Goal: Task Accomplishment & Management: Complete application form

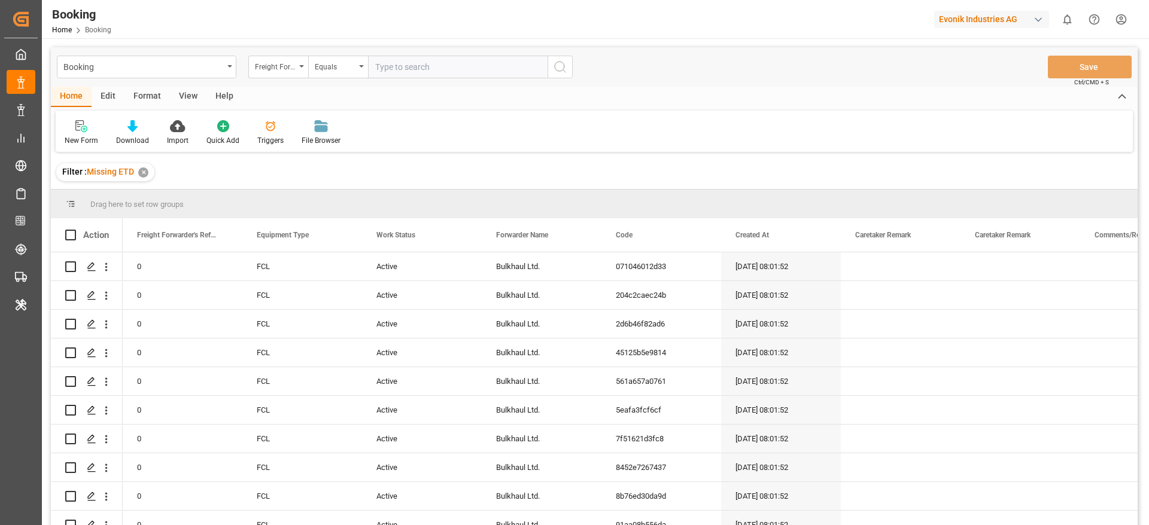
click at [154, 96] on div "Format" at bounding box center [146, 97] width 45 height 20
click at [76, 133] on div "Filter Rows" at bounding box center [82, 133] width 53 height 26
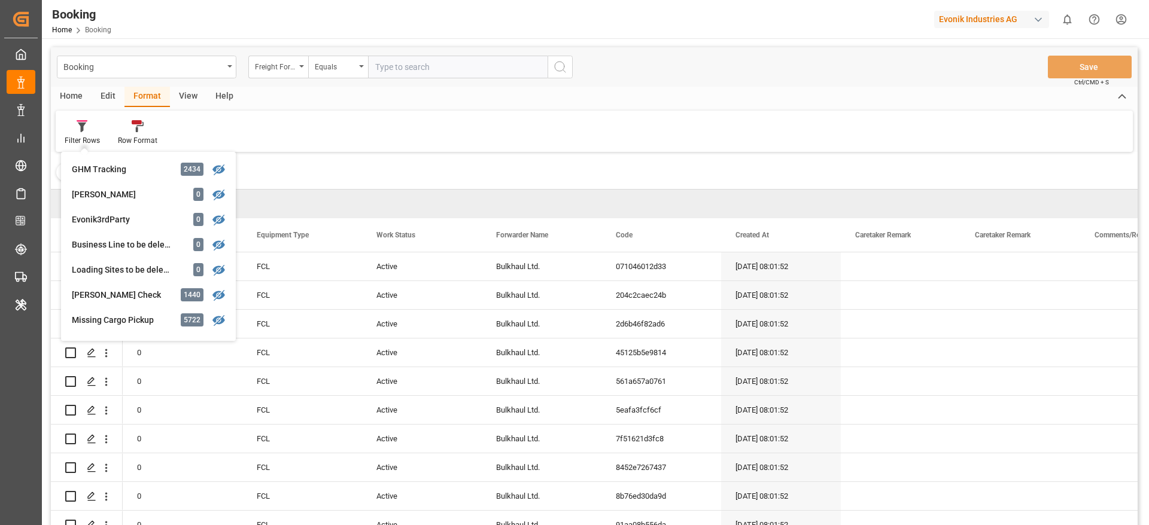
click at [190, 94] on div "View" at bounding box center [188, 97] width 36 height 20
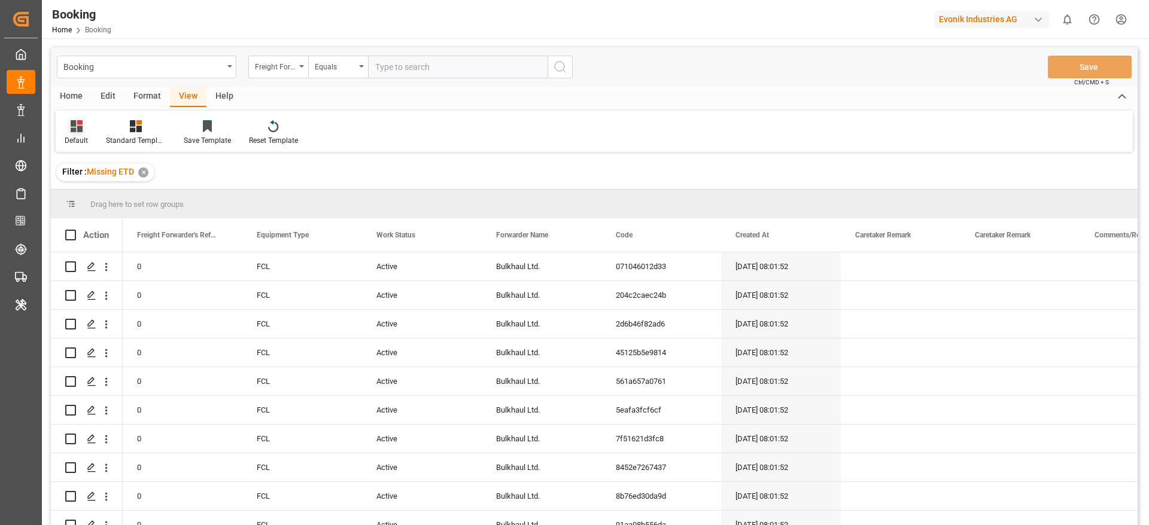
click at [86, 133] on div "Default" at bounding box center [76, 133] width 41 height 26
click at [81, 194] on div "varshh" at bounding box center [123, 193] width 105 height 13
click at [81, 194] on div "Drag here to set row groups" at bounding box center [594, 204] width 1086 height 29
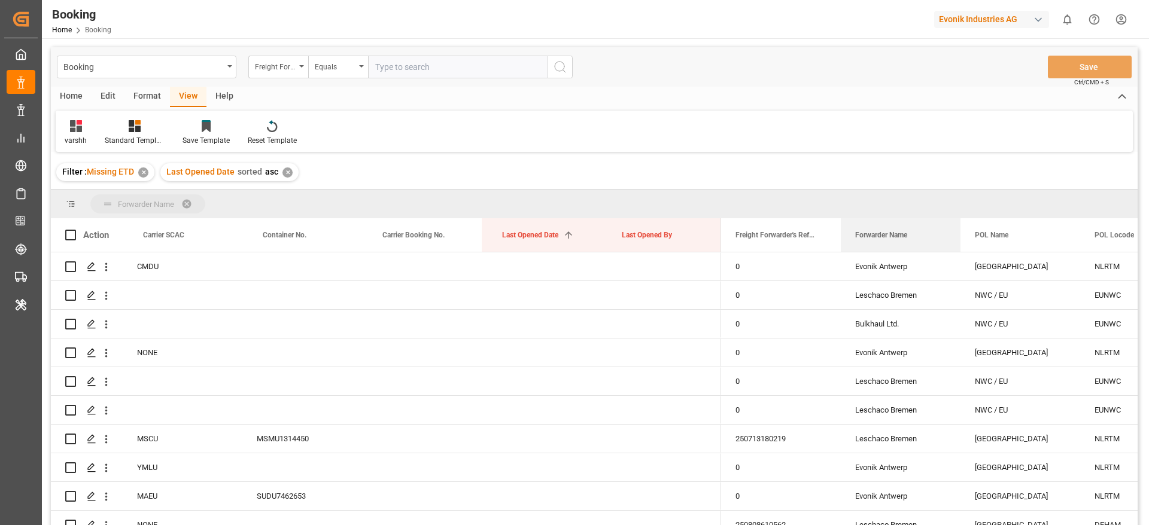
drag, startPoint x: 879, startPoint y: 236, endPoint x: 882, endPoint y: 200, distance: 36.0
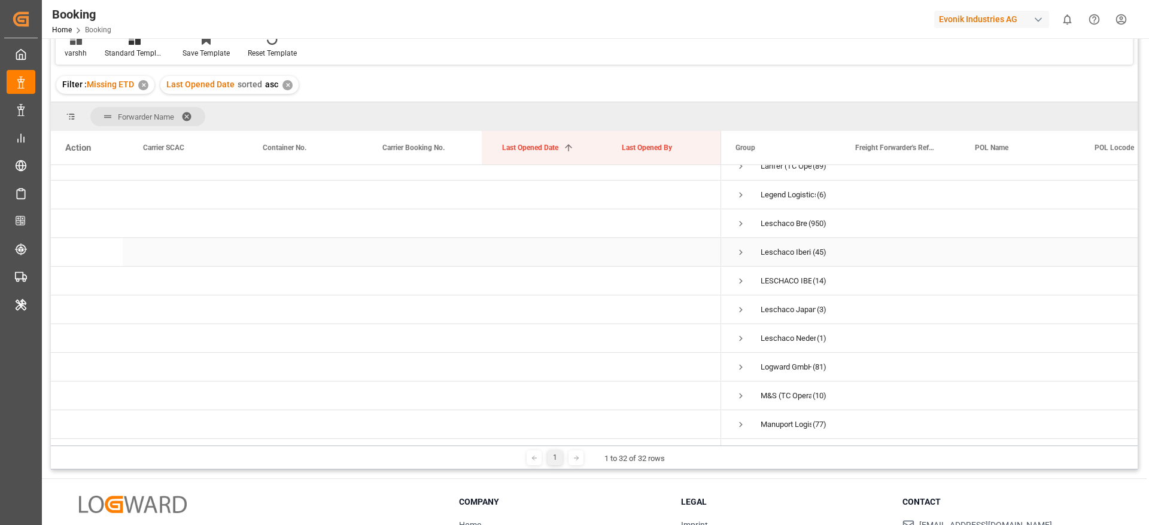
scroll to position [415, 0]
click at [741, 227] on span "Press SPACE to select this row." at bounding box center [740, 224] width 11 height 11
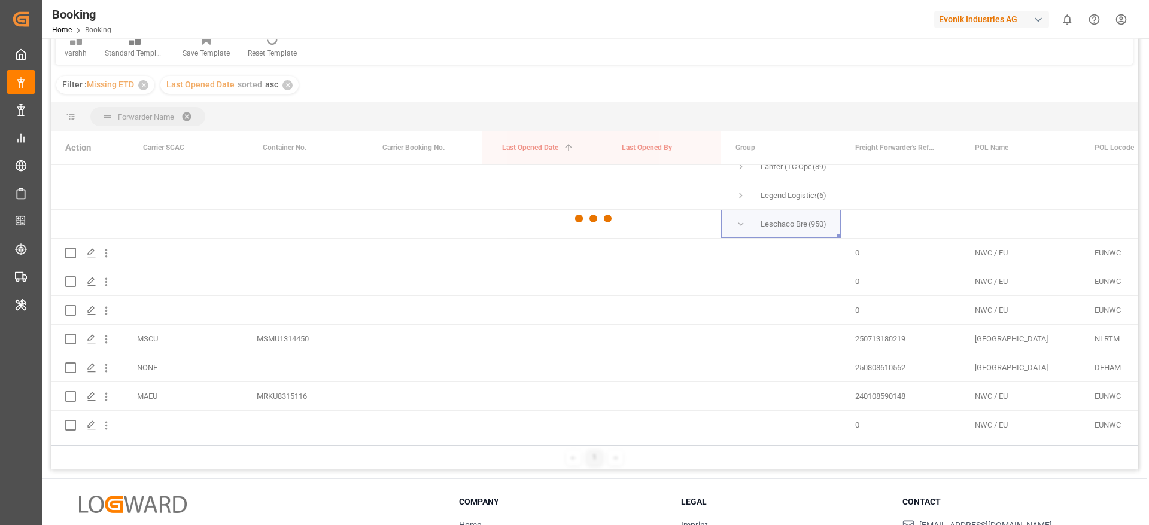
click at [250, 296] on div at bounding box center [594, 219] width 1086 height 518
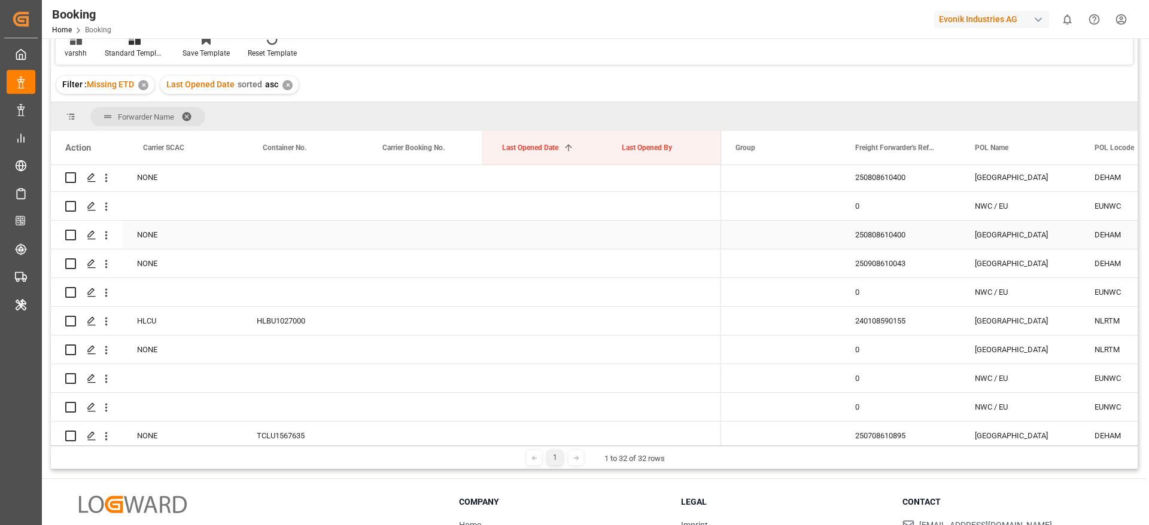
scroll to position [1149, 0]
click at [850, 233] on div "250808610400" at bounding box center [900, 236] width 120 height 28
click at [107, 237] on icon "open menu" at bounding box center [106, 237] width 2 height 8
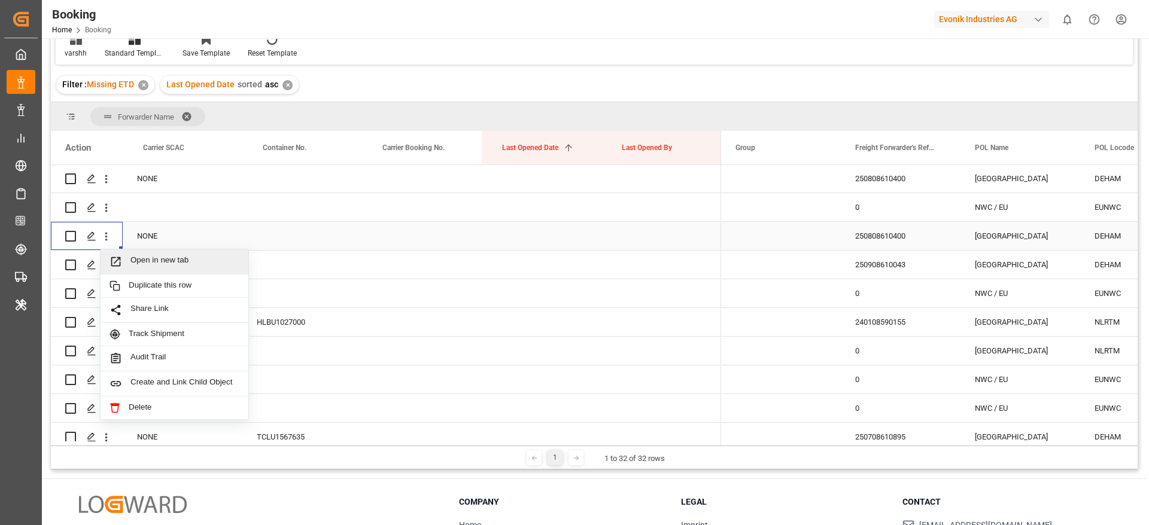
click at [145, 252] on div "Open in new tab" at bounding box center [174, 261] width 148 height 25
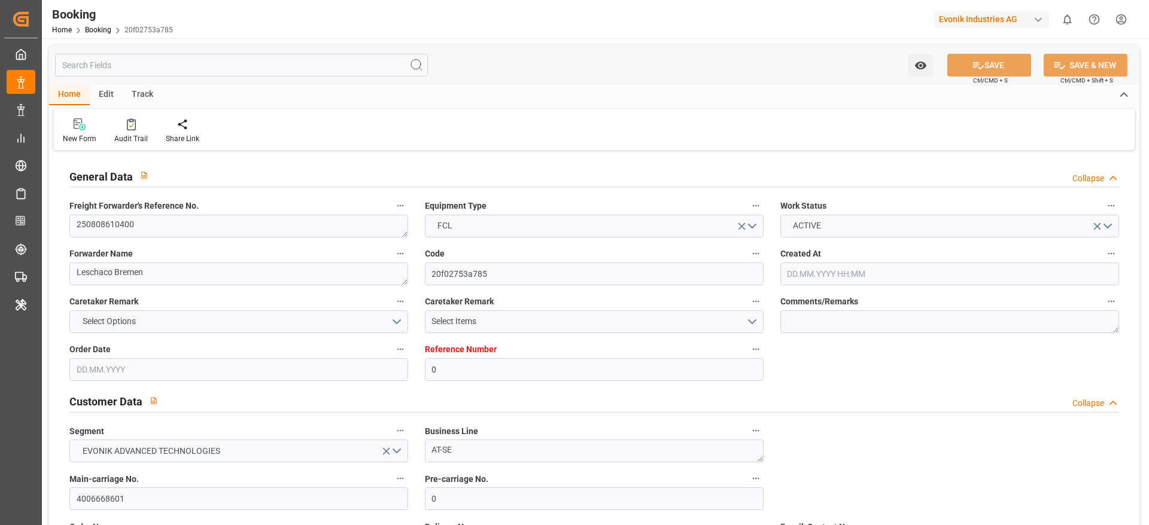
type input "0"
type input "Dummy"
type input "Dummy Carrier"
type input "DEHAM"
type input "CNTXG"
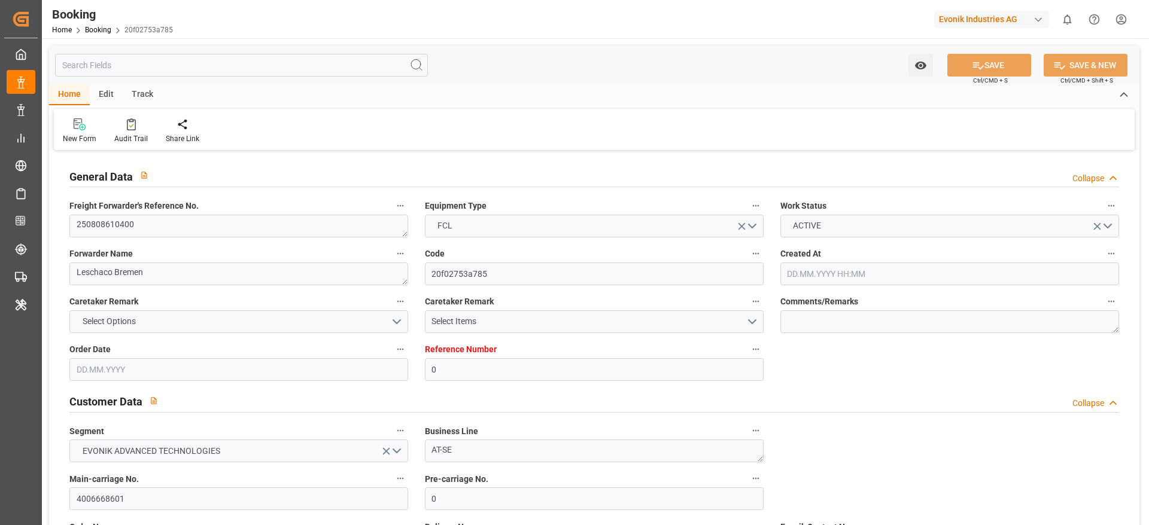
type input "21.07.2025 06:04"
type input "21.07.2025"
type input "12.10.2025"
type input "14.08.2025"
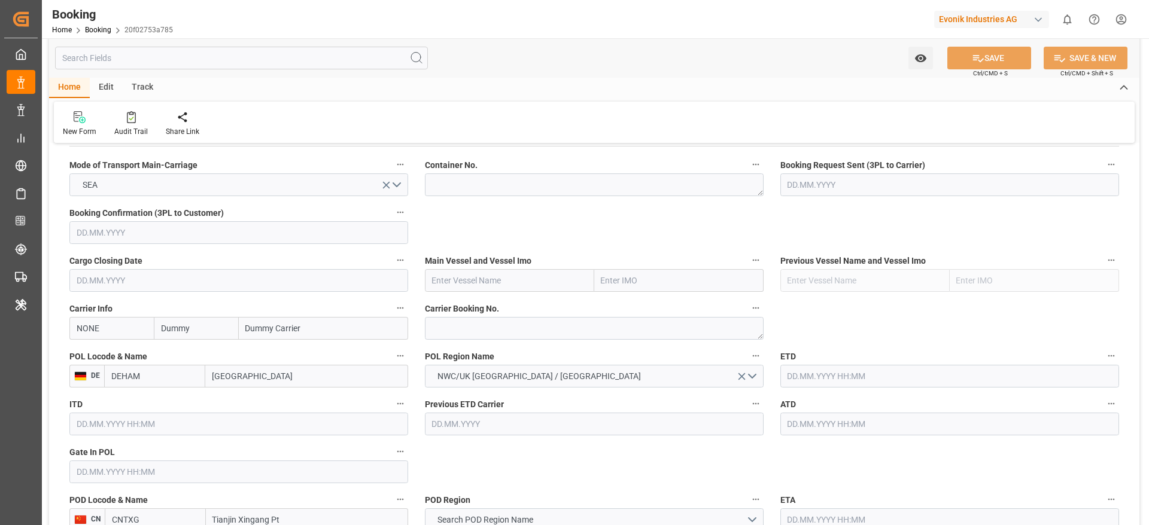
scroll to position [766, 0]
click at [456, 327] on textarea at bounding box center [594, 326] width 339 height 23
paste textarea "6424824520"
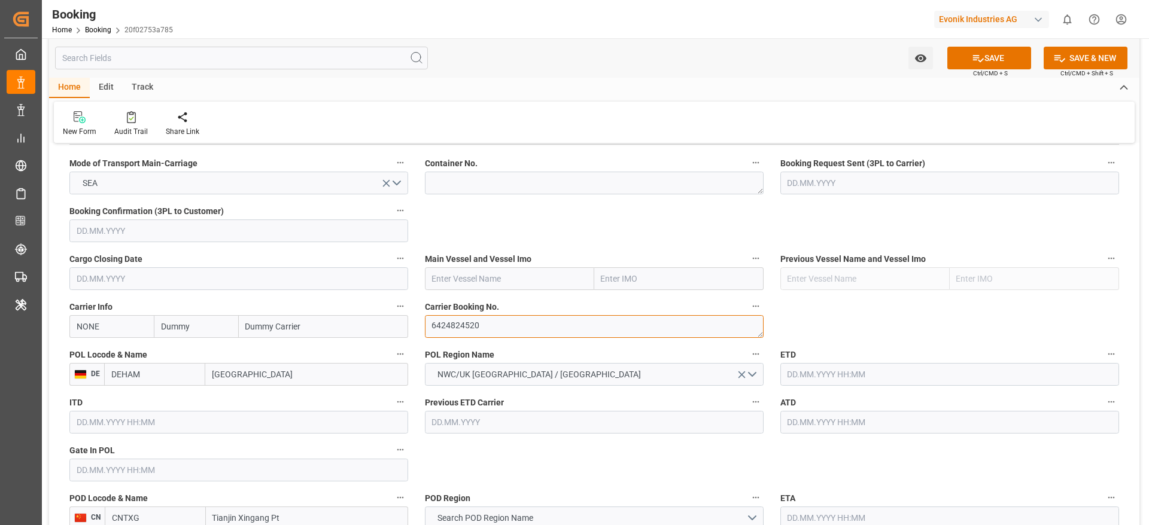
type textarea "6424824520"
click at [82, 319] on input "NONE" at bounding box center [111, 326] width 84 height 23
click at [85, 345] on div "COSU" at bounding box center [88, 353] width 36 height 27
type input "COSU"
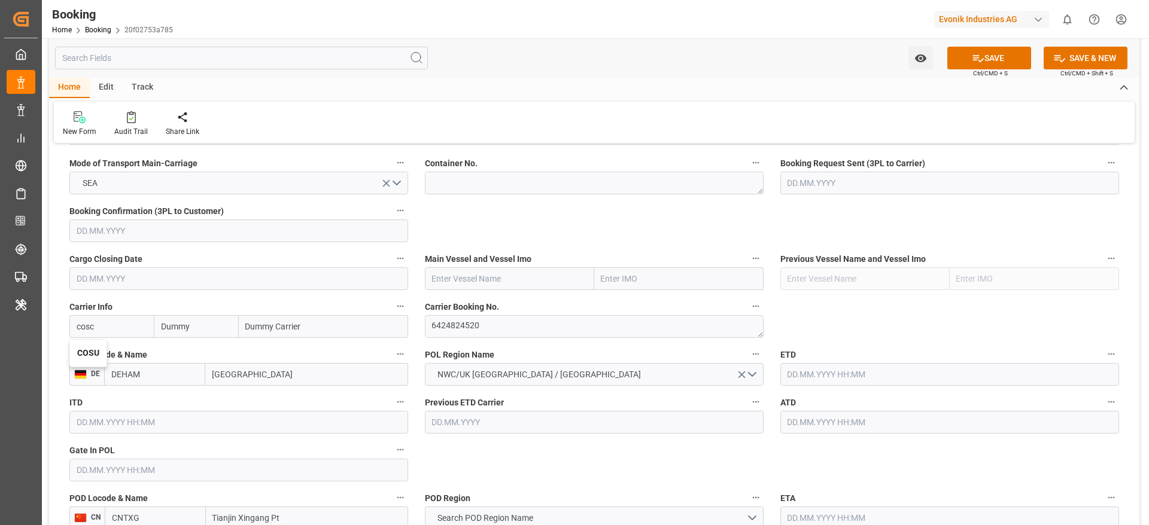
type input "Cosco"
type input "COSCO Shipping Co. Ltd."
type input "COSU"
click at [465, 322] on textarea "6424824520" at bounding box center [594, 326] width 339 height 23
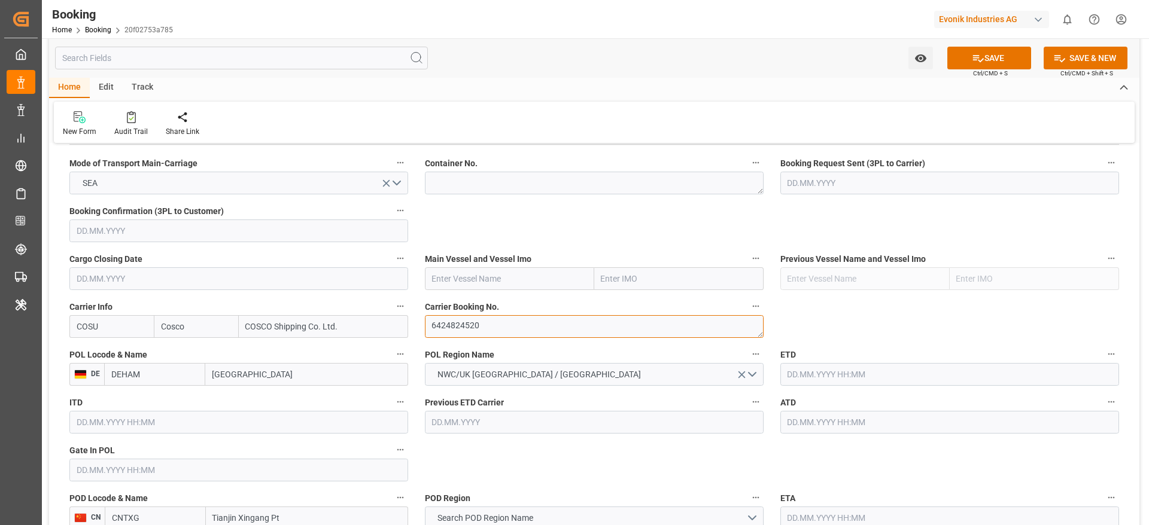
scroll to position [900, 0]
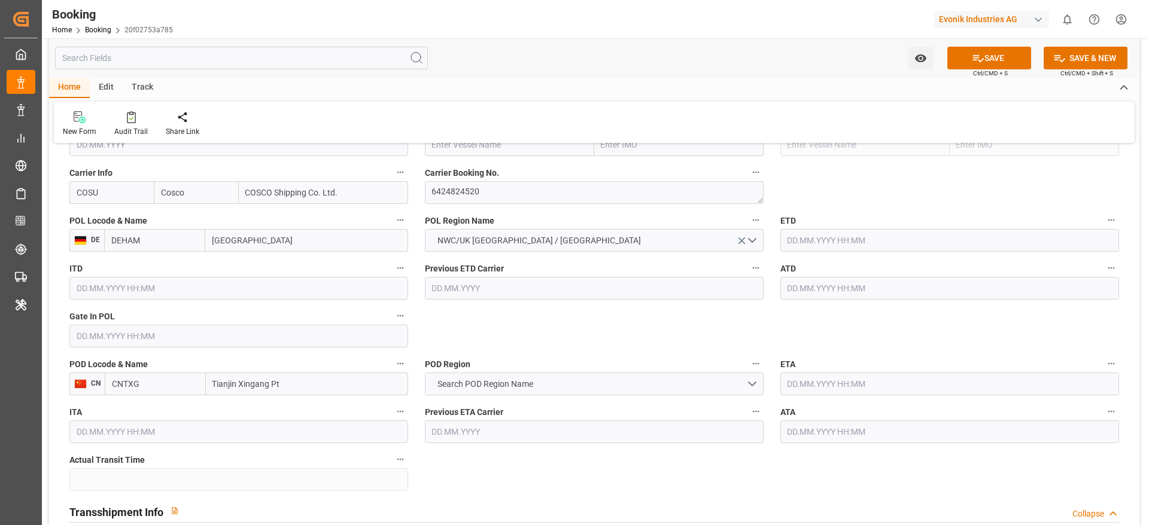
drag, startPoint x: 204, startPoint y: 385, endPoint x: 293, endPoint y: 380, distance: 88.7
click at [293, 380] on div "CNTXG Tianjin Xingang Pt" at bounding box center [256, 384] width 303 height 23
drag, startPoint x: 293, startPoint y: 380, endPoint x: 206, endPoint y: 388, distance: 87.1
click at [206, 388] on input "Tianjin Xingang Pt" at bounding box center [307, 384] width 202 height 23
paste input "Xingang"
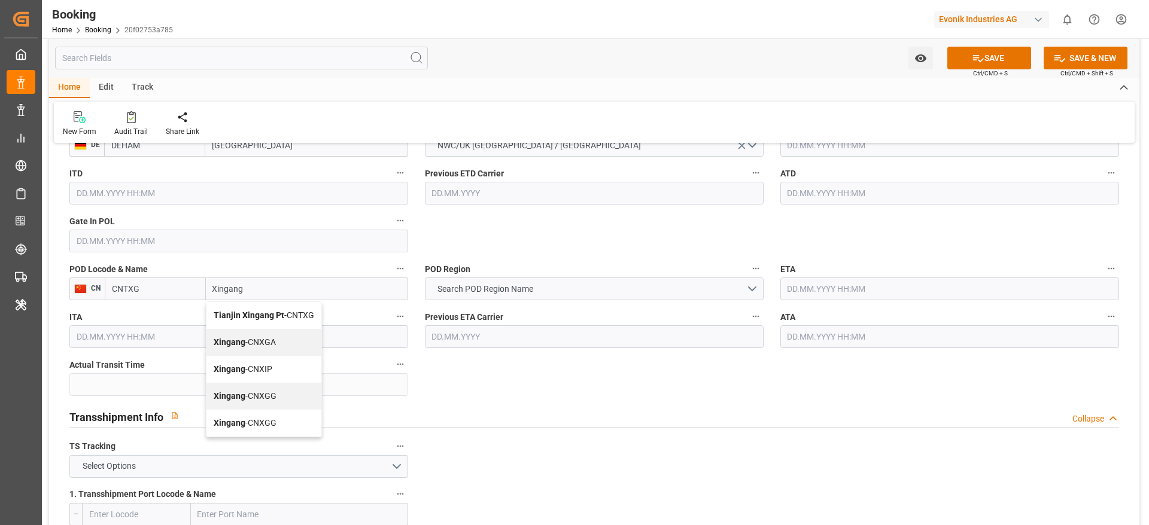
scroll to position [1001, 0]
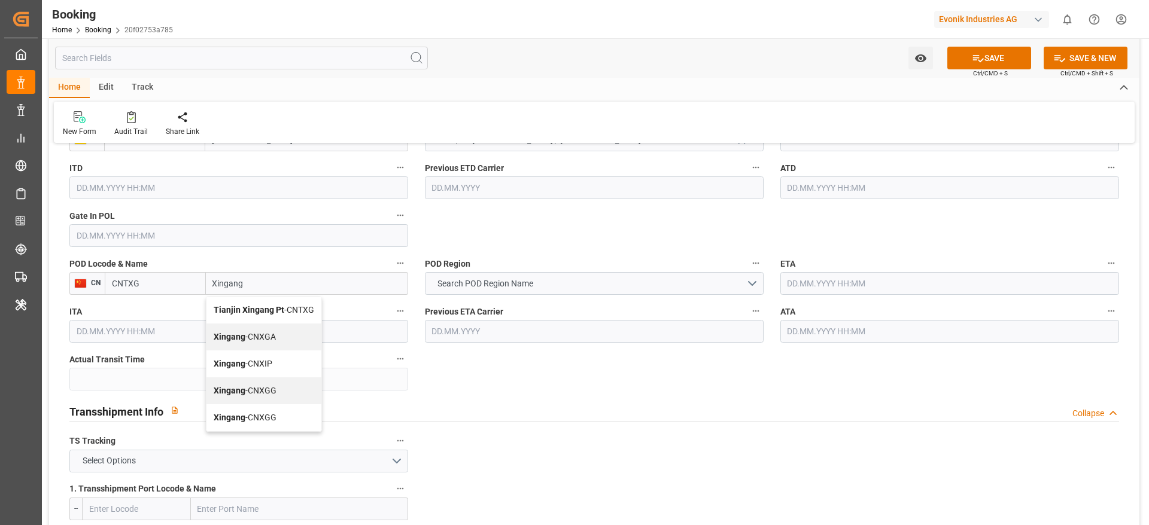
click at [296, 305] on span "Tianjin Xingang Pt - CNTXG" at bounding box center [264, 310] width 100 height 10
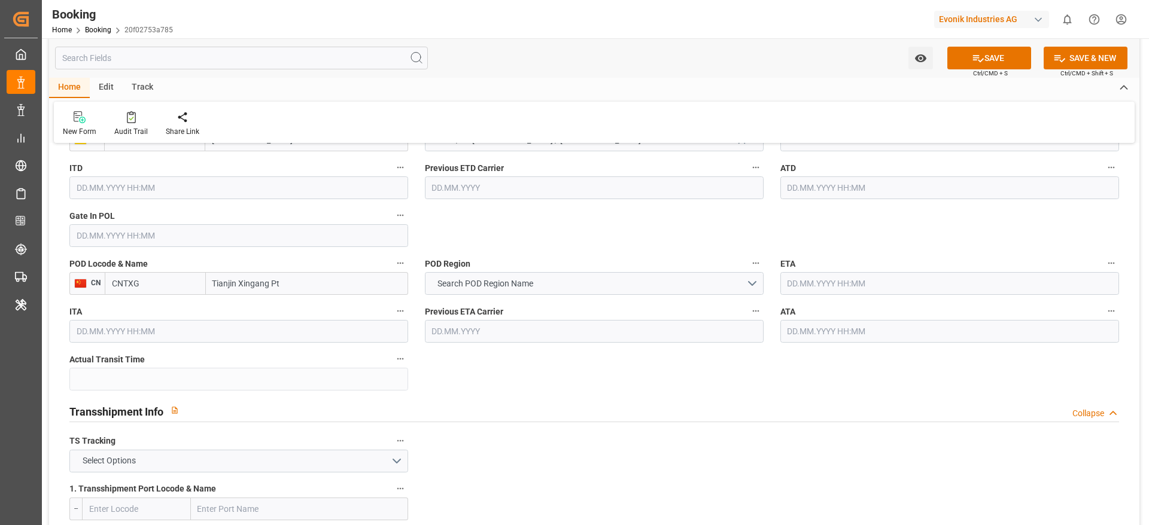
type input "Tianjin Xingang Pt"
click at [488, 293] on button "Search POD Region Name" at bounding box center [594, 283] width 339 height 23
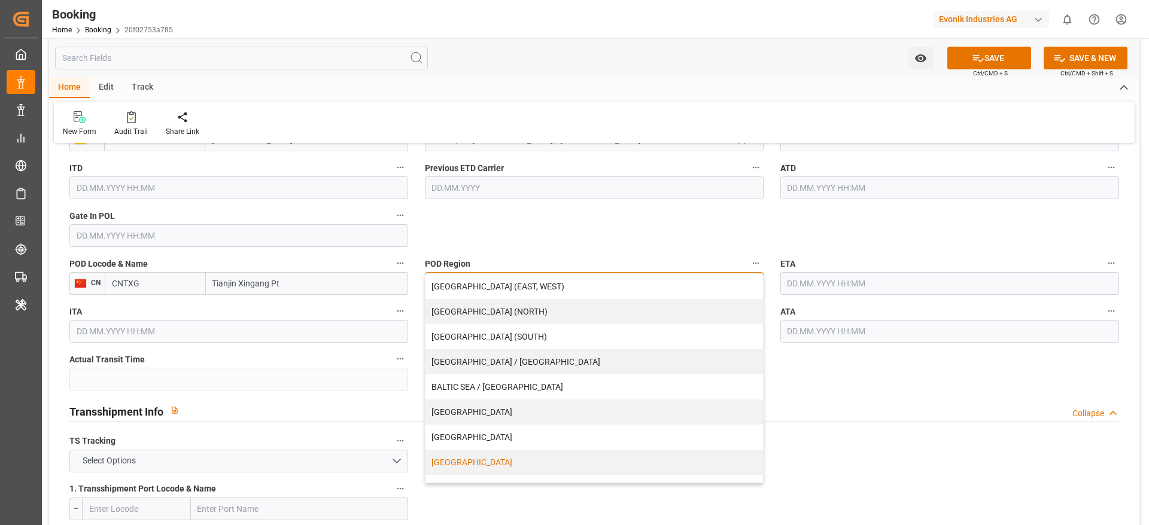
click at [451, 458] on div "CHINA" at bounding box center [593, 462] width 337 height 25
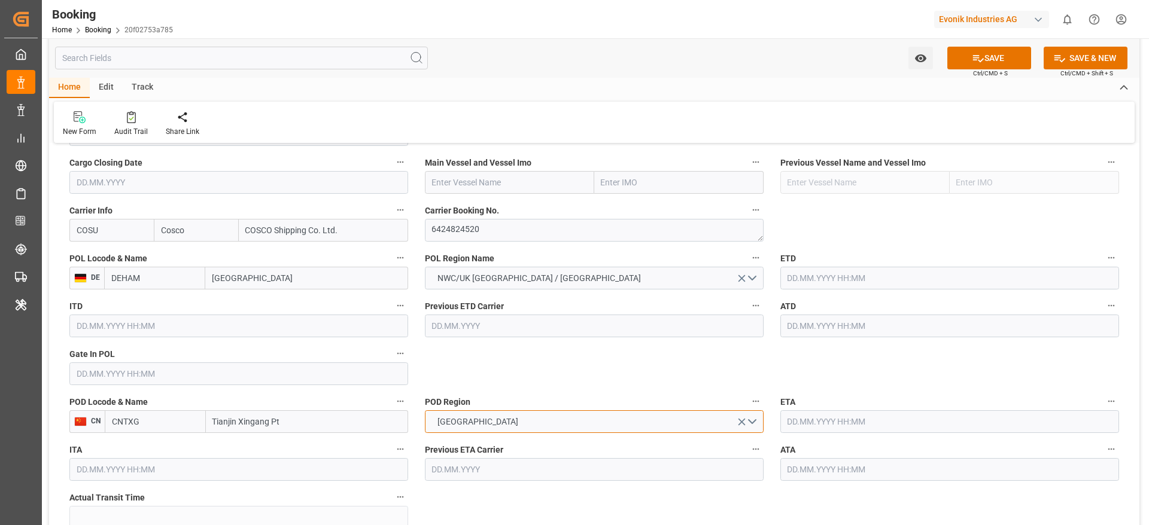
scroll to position [863, 0]
paste input "OOCL VALENCIA"
click at [475, 188] on input "text" at bounding box center [509, 181] width 169 height 23
type input "OOCL VALENCIA"
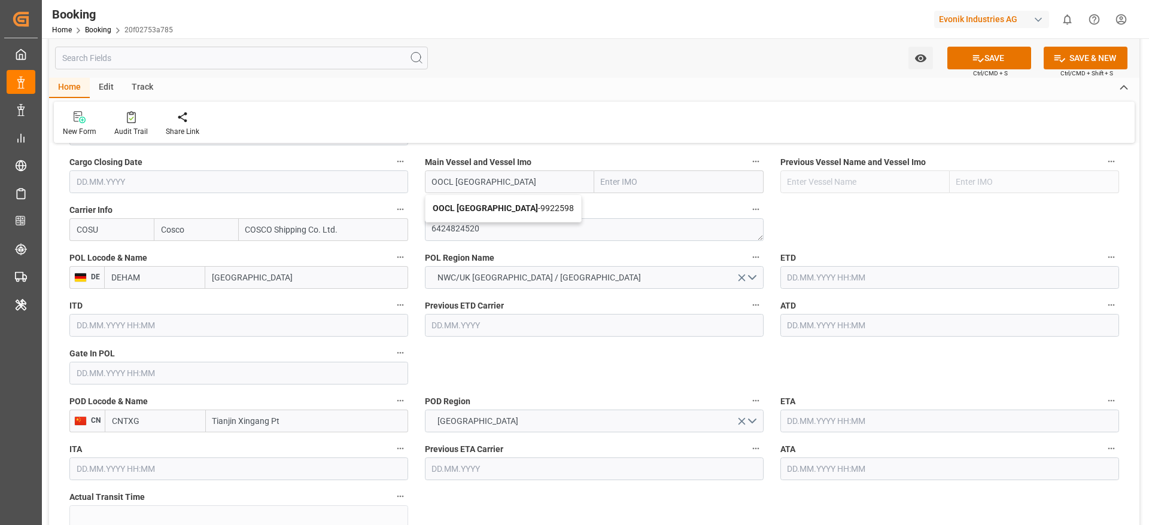
click at [526, 209] on span "OOCL VALENCIA - 9922598" at bounding box center [503, 208] width 141 height 10
type input "9922598"
type input "OOCL VALENCIA"
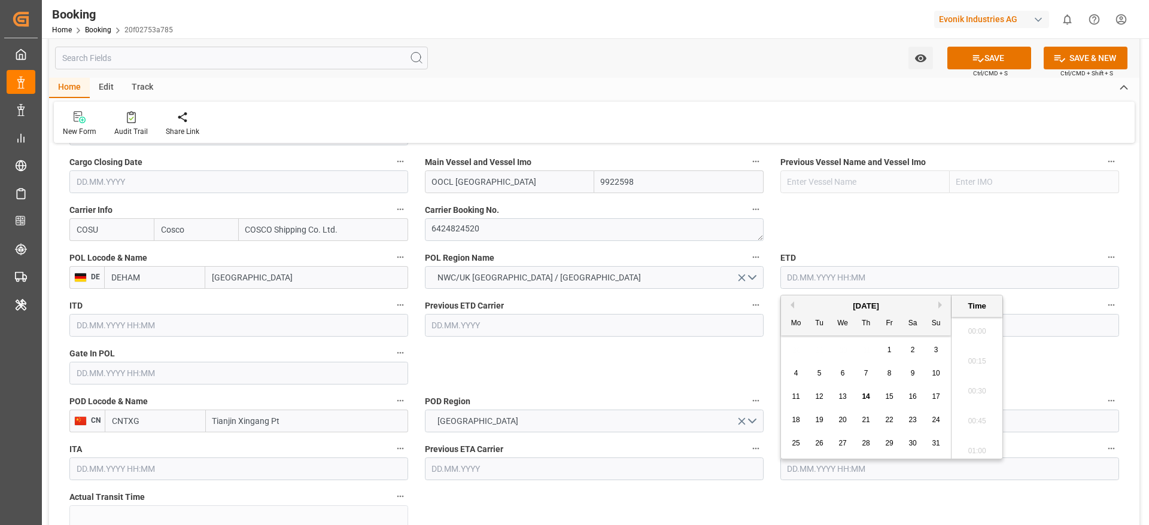
click at [819, 273] on input "text" at bounding box center [949, 277] width 339 height 23
click at [887, 441] on span "29" at bounding box center [889, 443] width 8 height 8
type input "29.08.2025 00:00"
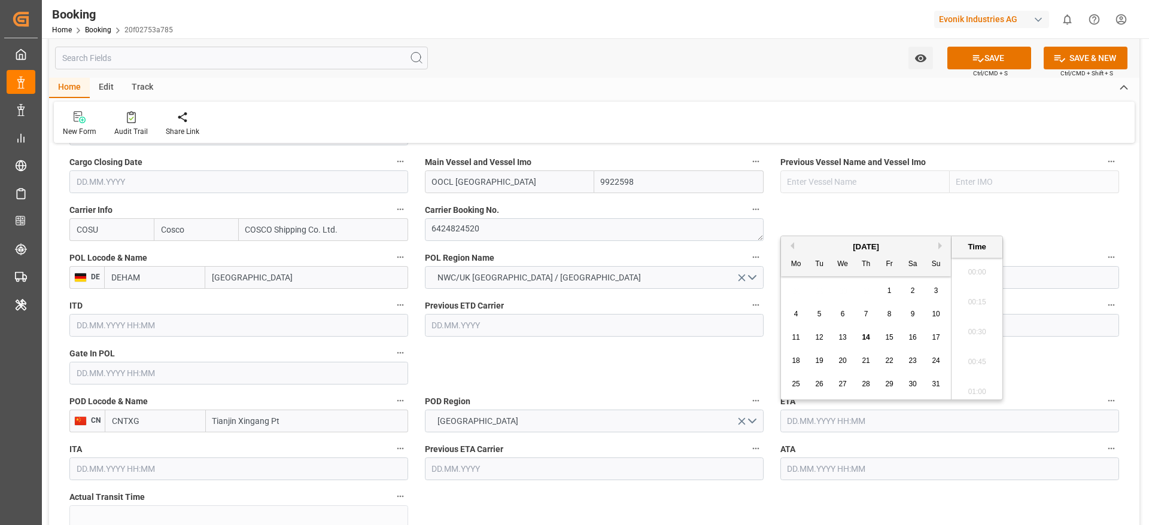
click at [803, 421] on input "text" at bounding box center [949, 421] width 339 height 23
click at [944, 245] on button "Next Month" at bounding box center [941, 245] width 7 height 7
click at [893, 314] on div "10" at bounding box center [889, 314] width 15 height 14
type input "10.10.2025 00:00"
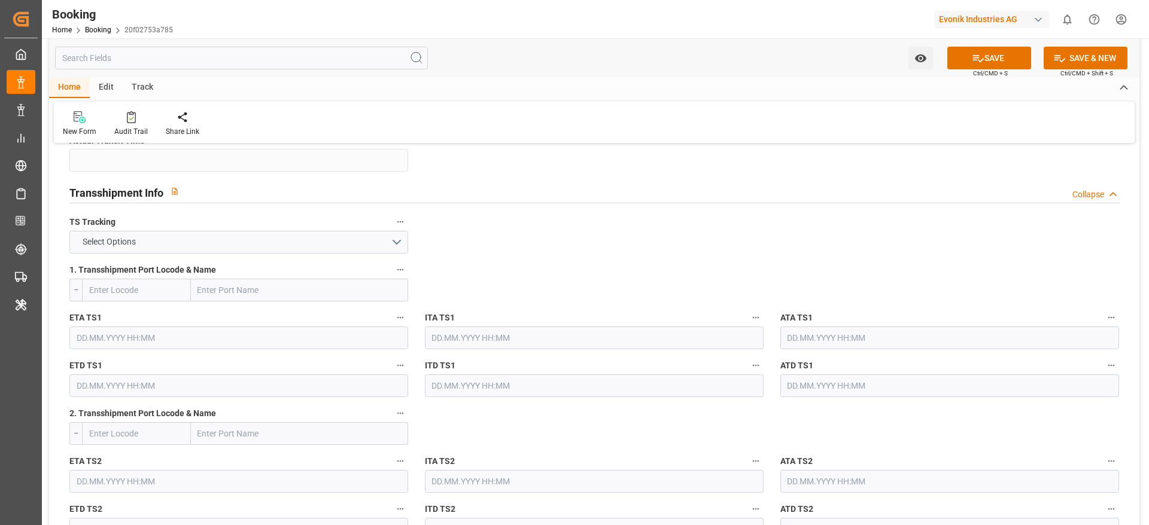
scroll to position [1254, 0]
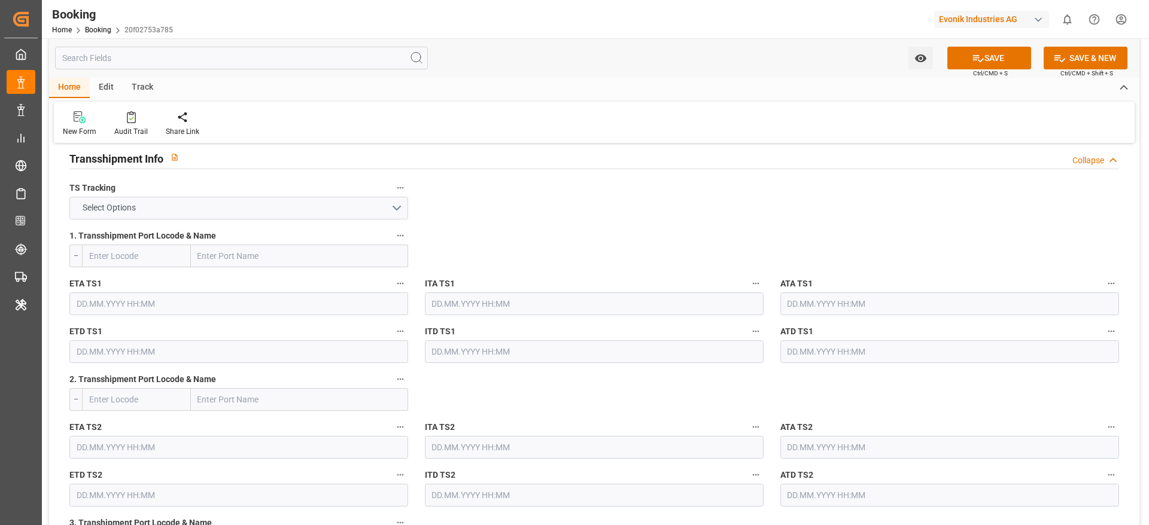
drag, startPoint x: 214, startPoint y: 222, endPoint x: 228, endPoint y: 210, distance: 18.7
click at [228, 210] on div "TS Tracking Select Options" at bounding box center [238, 200] width 355 height 48
click at [228, 210] on button "Select Options" at bounding box center [238, 208] width 339 height 23
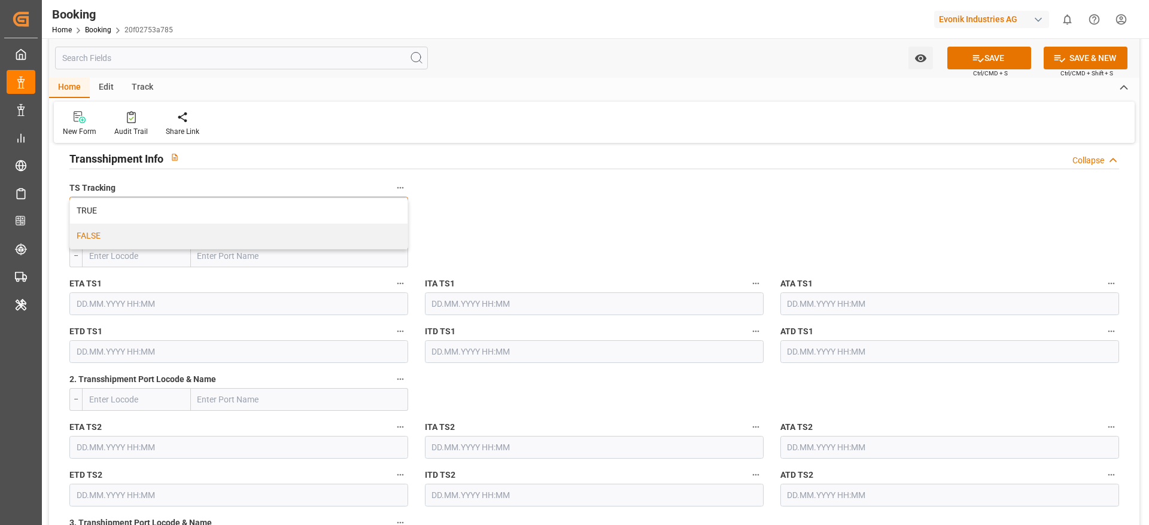
click at [203, 246] on div "FALSE" at bounding box center [238, 236] width 337 height 25
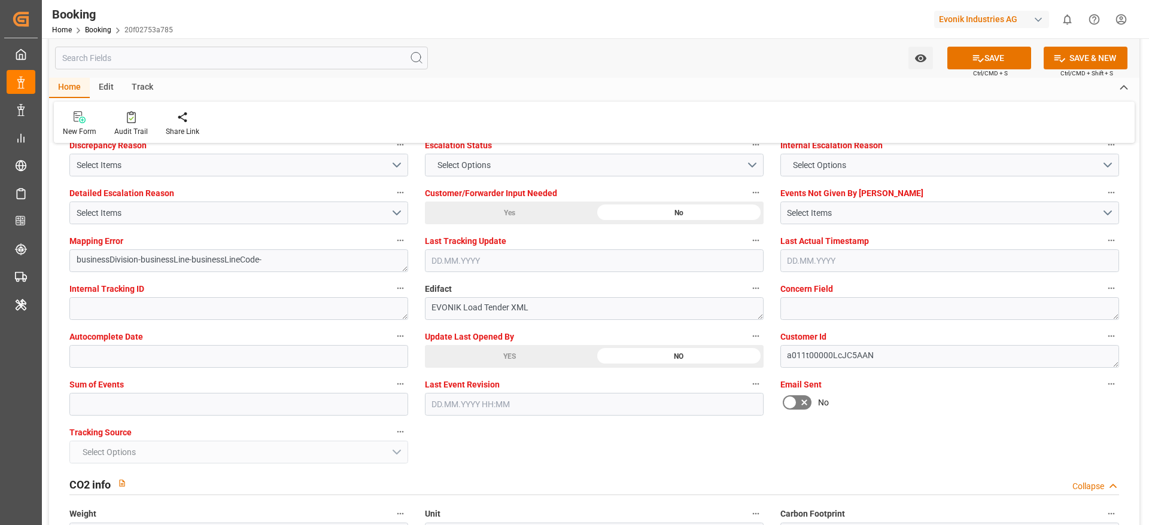
scroll to position [2261, 0]
click at [966, 51] on button "SAVE" at bounding box center [989, 58] width 84 height 23
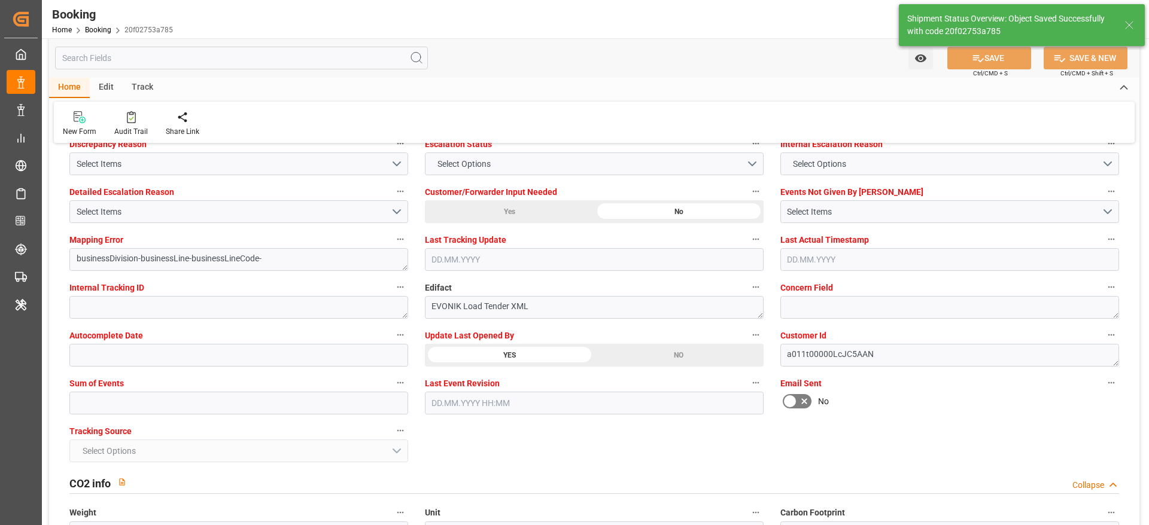
type textarea "NWC/UK North West Continent / UK_CNTXG_COSU_AT-SE"
type textarea "varshini suresh"
type textarea "businessDivision-businessLine-"
type input "29.08.2025 00:00"
type input "10.10.2025 00:00"
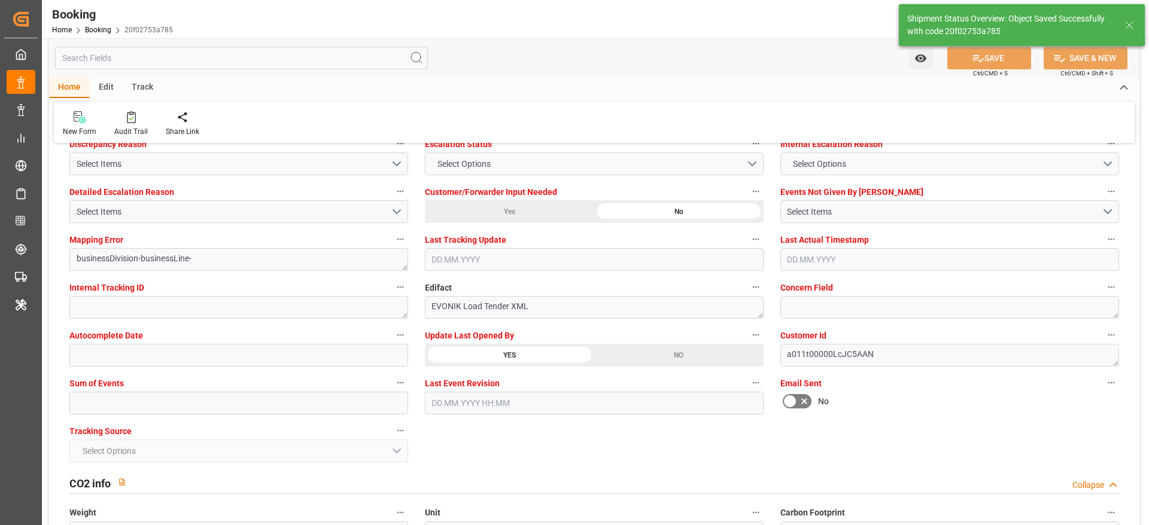
type input "14.08.2025 11:57"
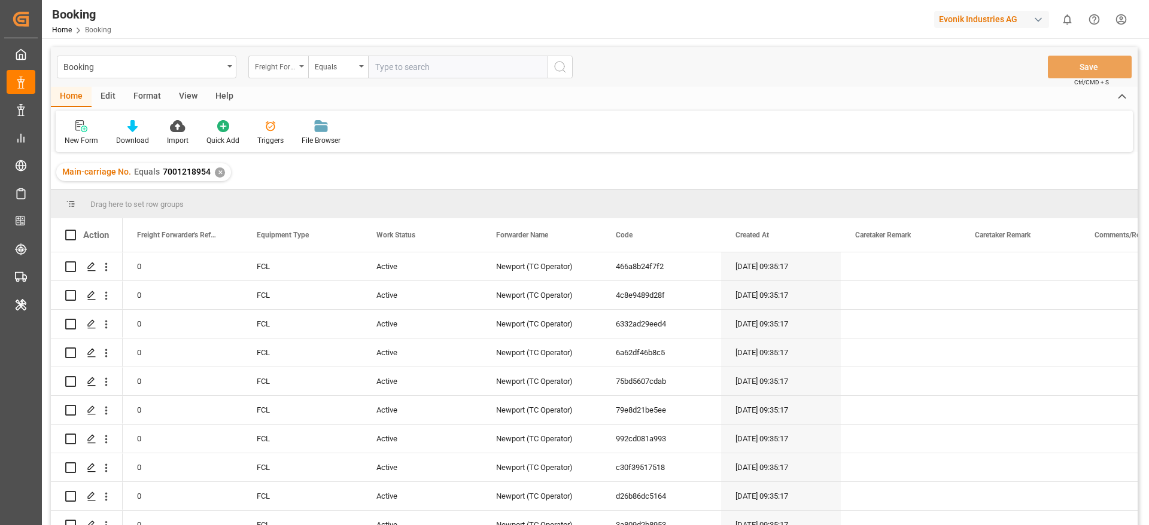
click at [283, 65] on div "Freight Forwarder's Reference No." at bounding box center [275, 66] width 41 height 14
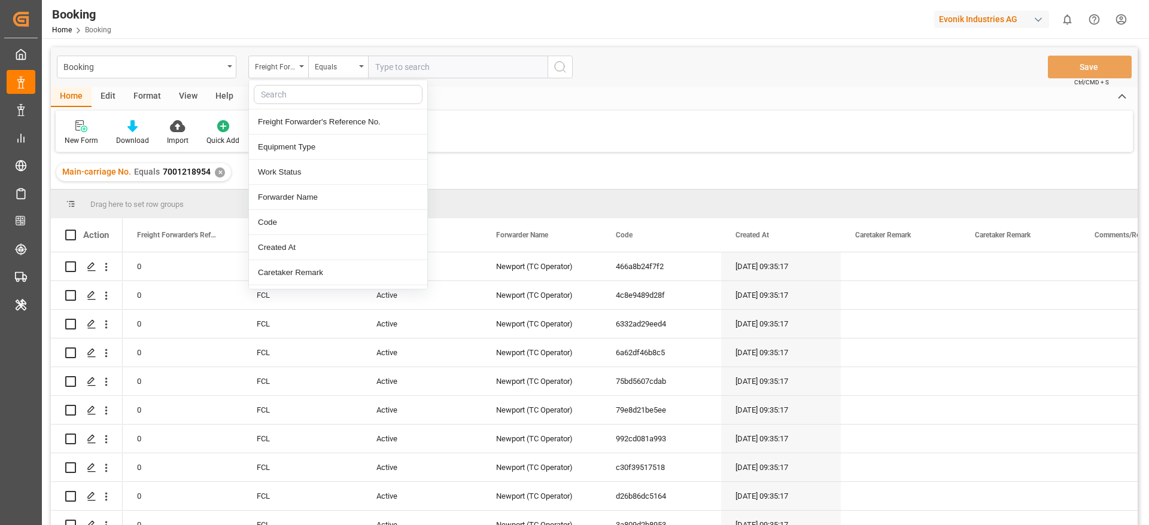
click at [272, 100] on input "text" at bounding box center [338, 94] width 169 height 19
type input "po"
click at [301, 165] on div "POL Name" at bounding box center [338, 172] width 178 height 25
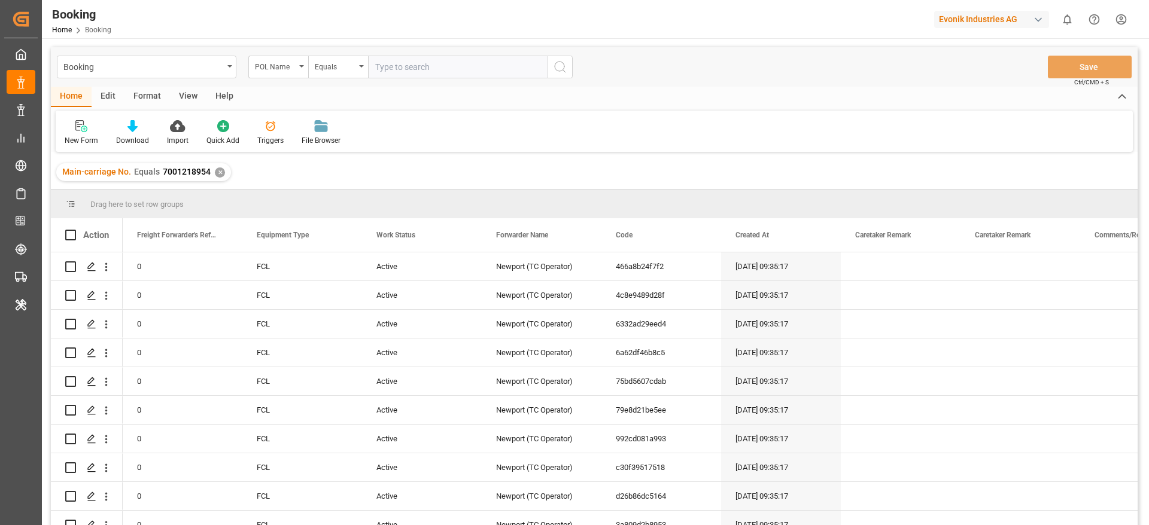
click at [435, 66] on input "text" at bounding box center [457, 67] width 179 height 23
paste input "Xingang"
type input "Xingang"
click at [564, 60] on icon "search button" at bounding box center [560, 67] width 14 height 14
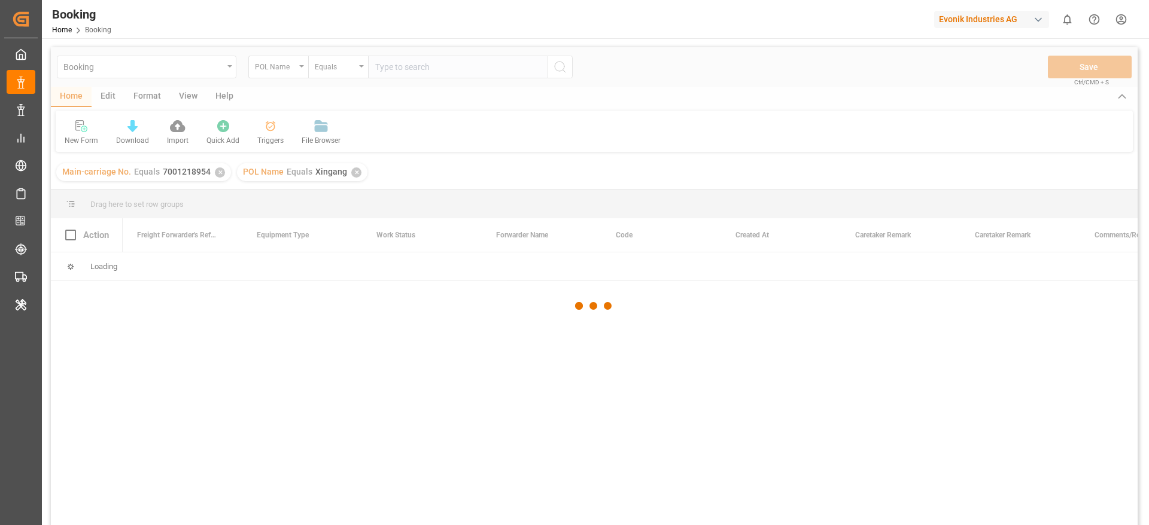
click at [564, 60] on div "Booking POL Name Equals Save Ctrl/CMD + S Home Edit Format View Help New Form D…" at bounding box center [594, 302] width 1086 height 510
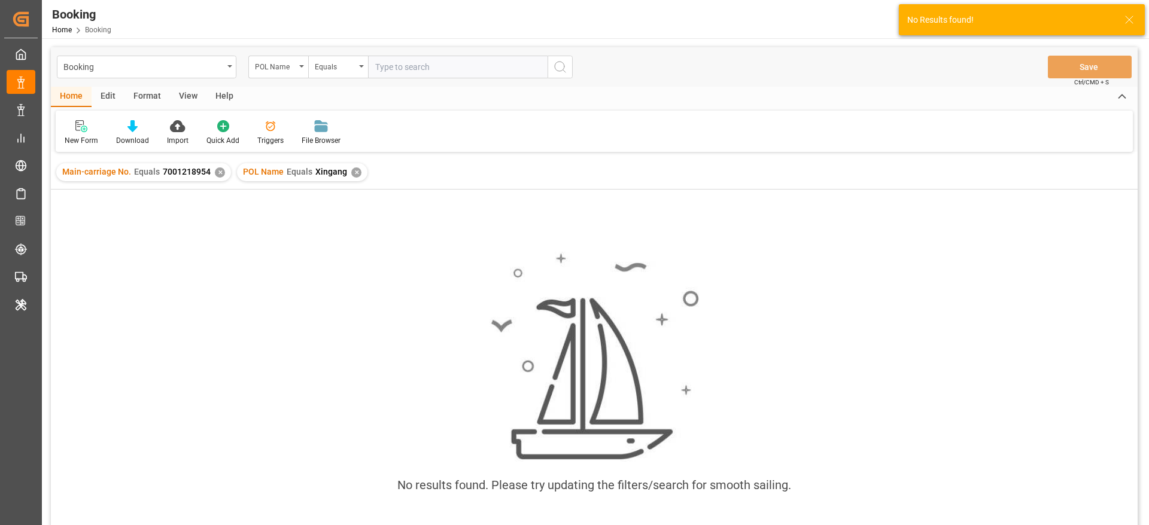
click at [212, 169] on div "Main-carriage No. Equals 7001218954 ✕" at bounding box center [143, 172] width 175 height 18
click at [215, 169] on div "✕" at bounding box center [220, 172] width 10 height 10
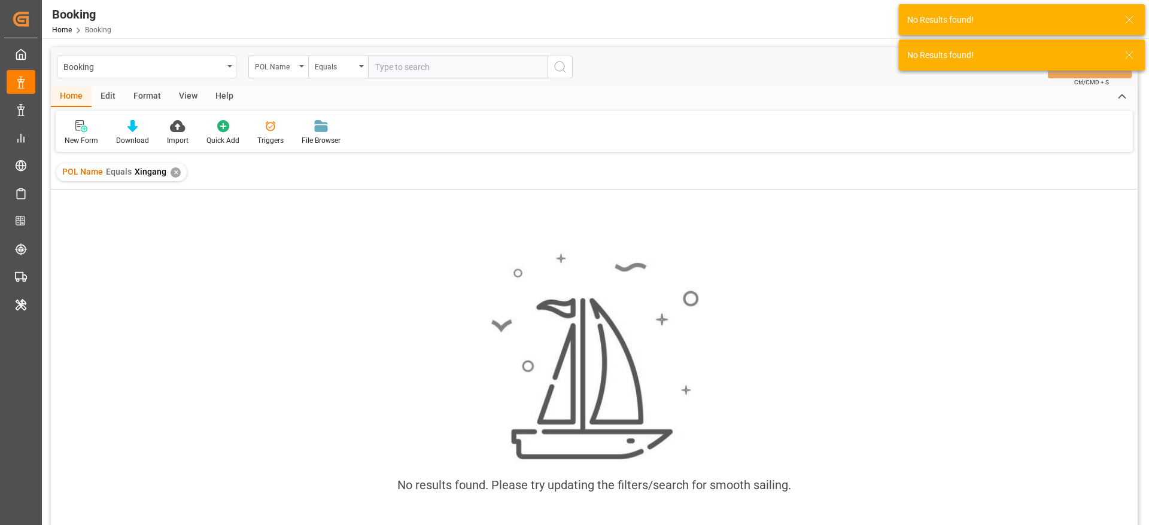
click at [172, 176] on div "✕" at bounding box center [175, 172] width 10 height 10
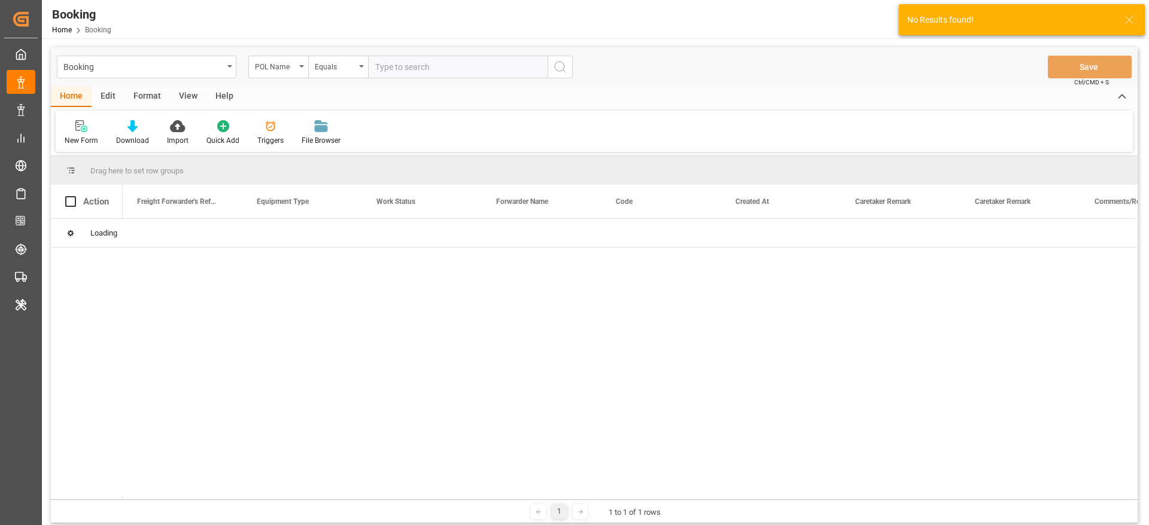
click at [397, 71] on input "text" at bounding box center [457, 67] width 179 height 23
paste input "Xingang"
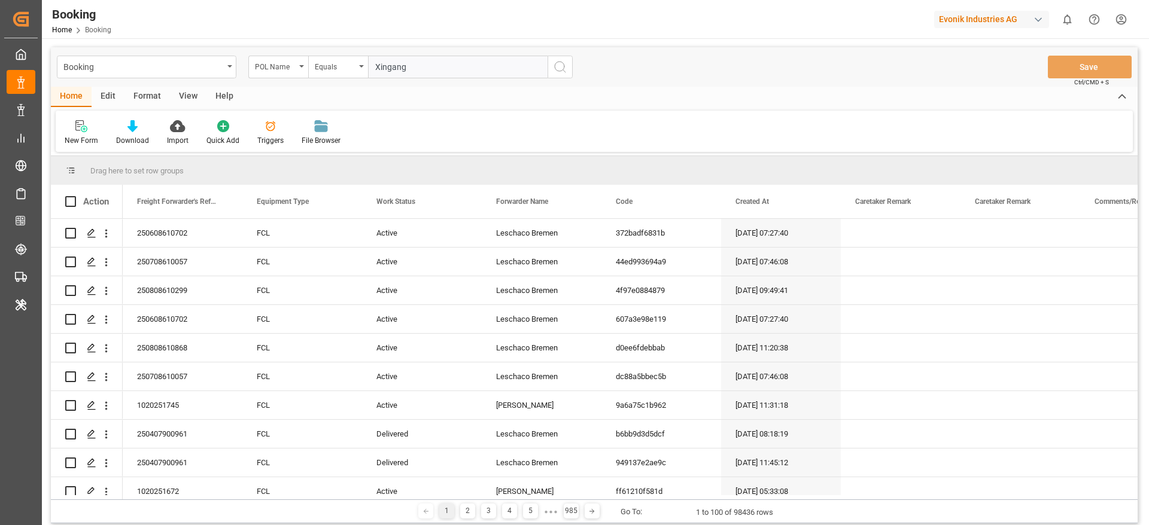
type input "Xingang"
click at [556, 62] on icon "search button" at bounding box center [560, 67] width 14 height 14
